Goal: Information Seeking & Learning: Learn about a topic

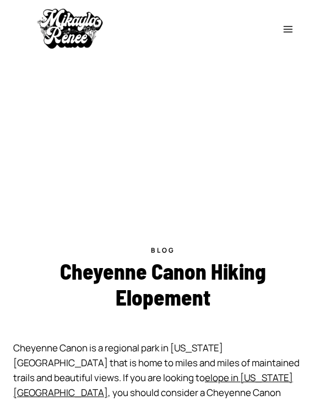
click at [278, 29] on button "Toggle Menu" at bounding box center [288, 28] width 20 height 17
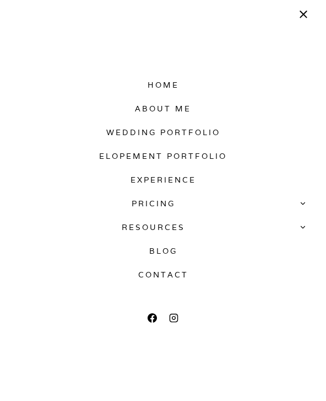
click at [202, 135] on link "Wedding Portfolio" at bounding box center [163, 133] width 298 height 24
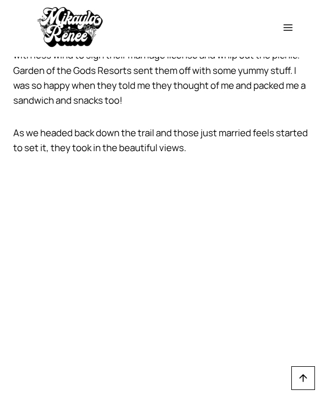
scroll to position [1126, 0]
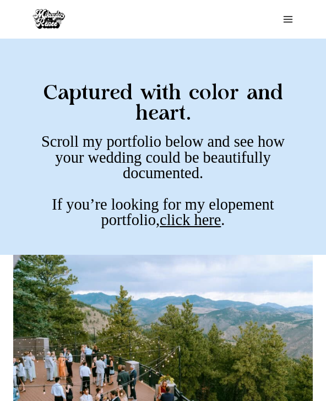
click at [288, 20] on icon "Toggle Menu" at bounding box center [288, 19] width 11 height 11
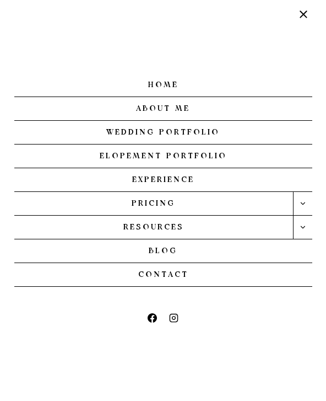
click at [303, 14] on span "Close menu" at bounding box center [304, 14] width 8 height 8
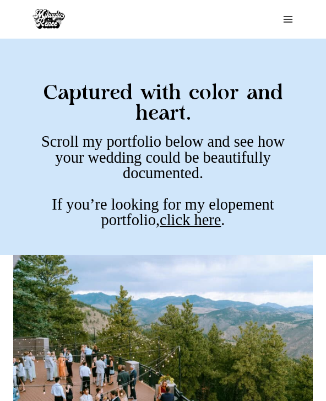
click at [287, 19] on icon "Open menu" at bounding box center [287, 19] width 9 height 7
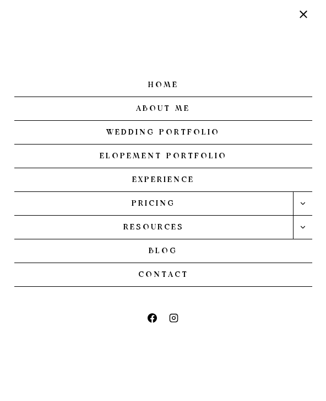
click at [200, 155] on link "Elopement Portfolio" at bounding box center [163, 156] width 298 height 24
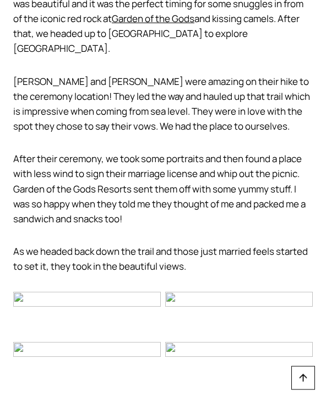
scroll to position [1005, 0]
click at [251, 292] on img at bounding box center [239, 299] width 148 height 15
click at [163, 324] on figure at bounding box center [163, 324] width 0 height 0
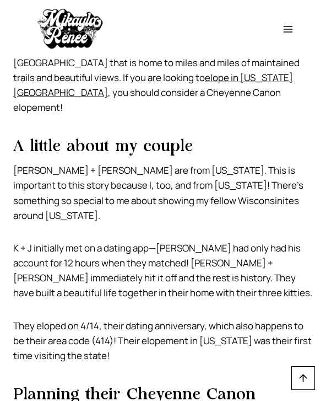
scroll to position [288, 0]
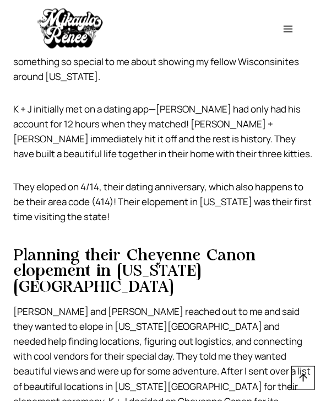
scroll to position [379, 0]
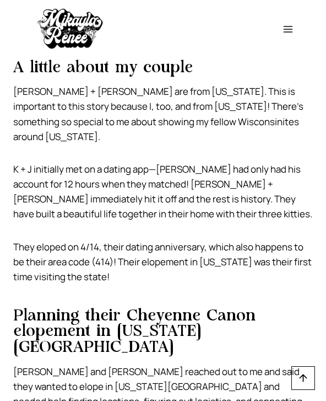
click at [291, 29] on icon "Toggle Menu" at bounding box center [288, 29] width 11 height 11
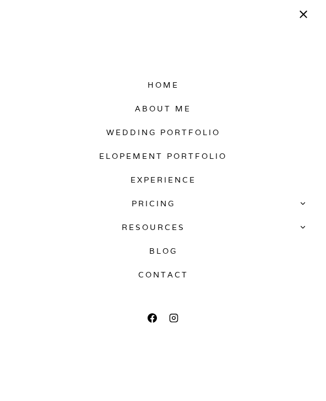
click at [203, 157] on link "Elopement Portfolio" at bounding box center [163, 156] width 298 height 24
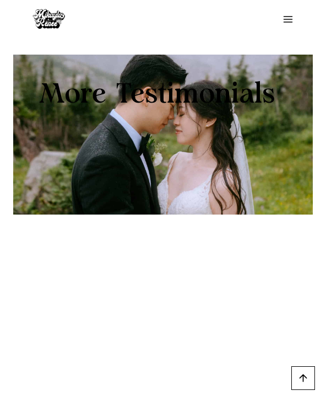
scroll to position [7110, 0]
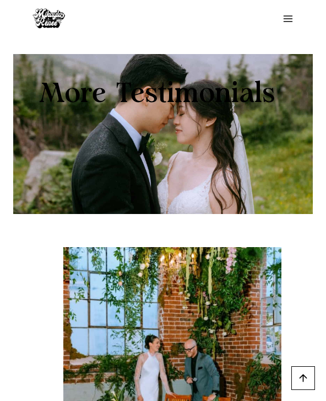
click at [284, 214] on div "More Testimonials" at bounding box center [163, 134] width 300 height 160
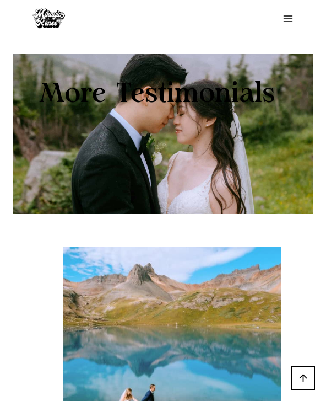
click at [214, 100] on h2 "More Testimonials" at bounding box center [163, 94] width 247 height 28
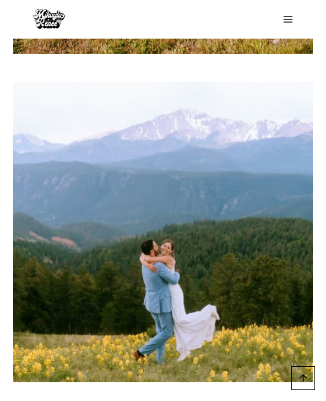
scroll to position [0, 0]
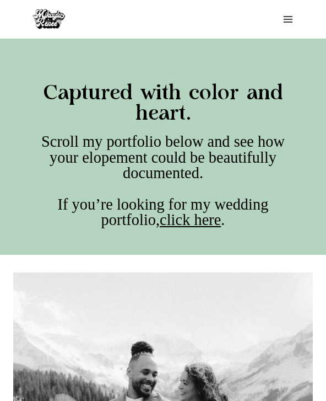
click at [291, 18] on icon "Toggle Menu" at bounding box center [288, 19] width 11 height 11
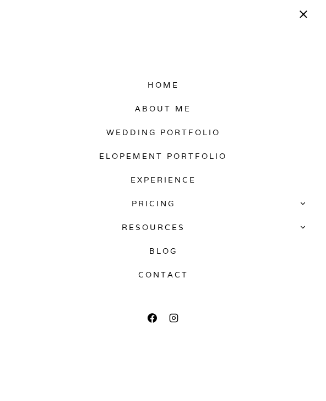
click at [305, 205] on icon "Expand" at bounding box center [303, 204] width 8 height 8
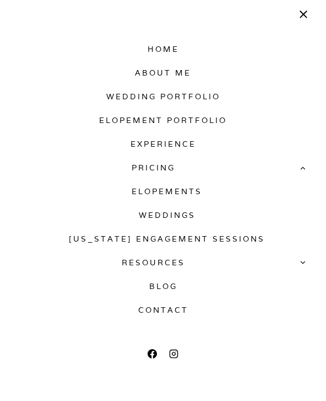
click at [191, 191] on link "Elopements" at bounding box center [167, 192] width 291 height 24
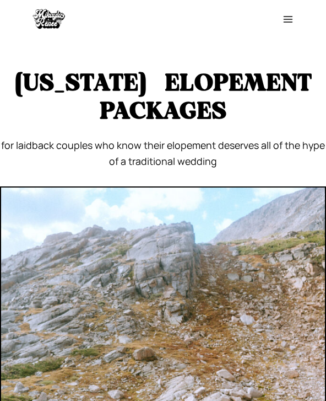
click at [294, 17] on button "Toggle Menu" at bounding box center [288, 18] width 20 height 17
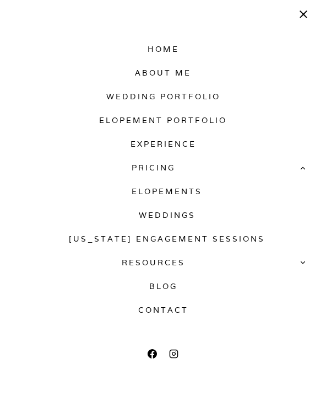
click at [306, 8] on button "Close menu" at bounding box center [303, 14] width 17 height 29
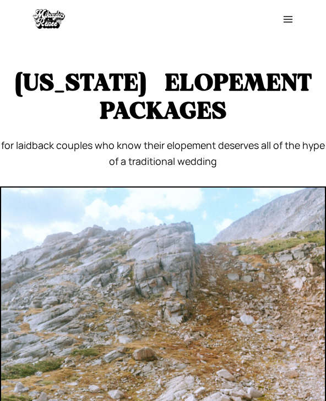
click at [294, 11] on button "Toggle Menu" at bounding box center [288, 18] width 20 height 17
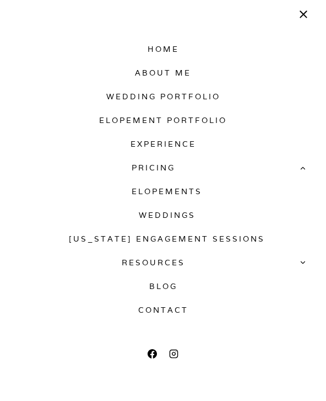
click at [206, 115] on link "Elopement Portfolio" at bounding box center [163, 121] width 298 height 24
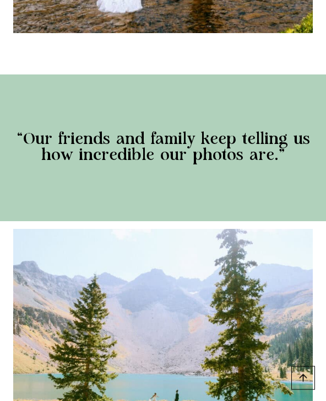
scroll to position [1663, 0]
click at [274, 284] on img "1 of 3" at bounding box center [163, 329] width 300 height 200
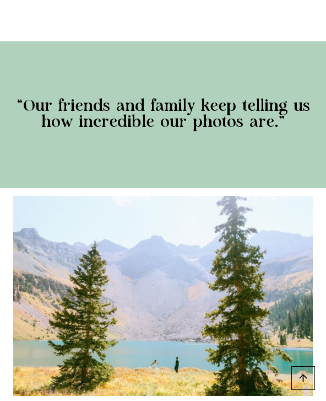
scroll to position [1714, 0]
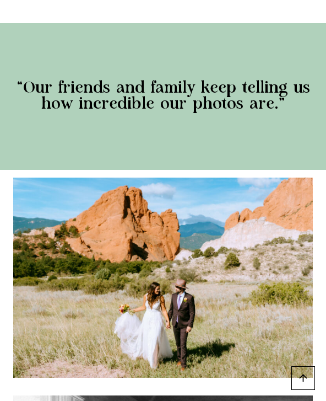
click at [249, 258] on img "2 of 3" at bounding box center [163, 278] width 300 height 200
click at [282, 260] on img "2 of 3" at bounding box center [163, 278] width 300 height 200
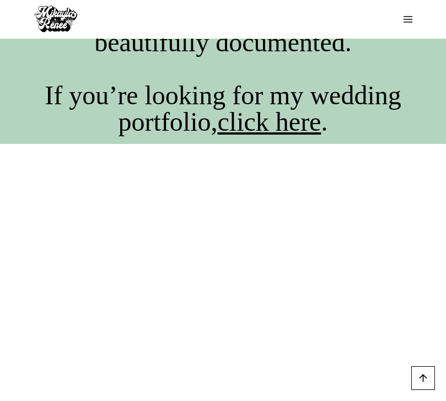
scroll to position [0, 0]
